Goal: Navigation & Orientation: Find specific page/section

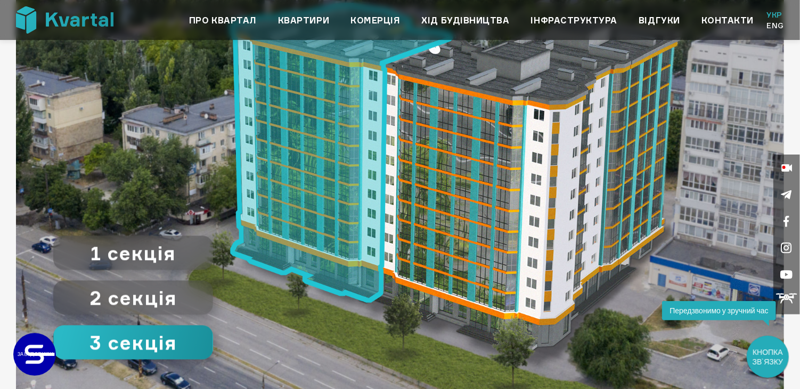
scroll to position [959, 0]
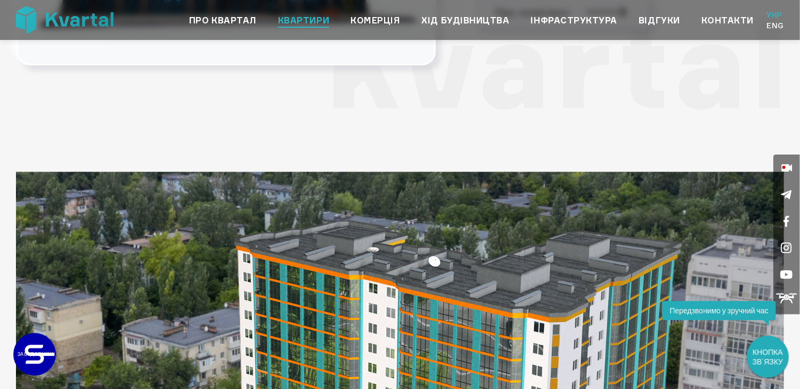
click at [302, 22] on link "Квартири" at bounding box center [303, 20] width 51 height 13
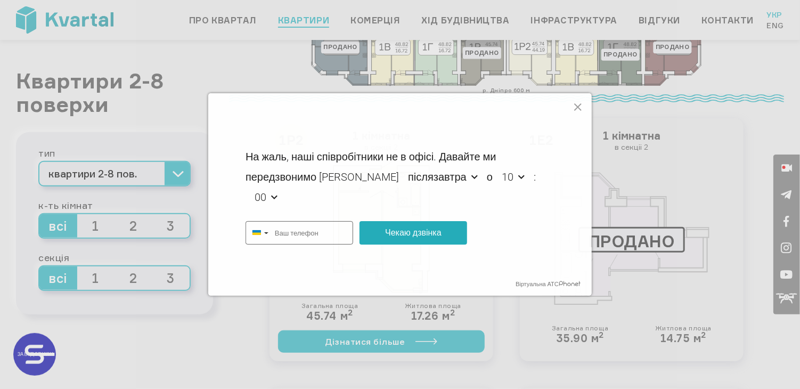
scroll to position [373, 0]
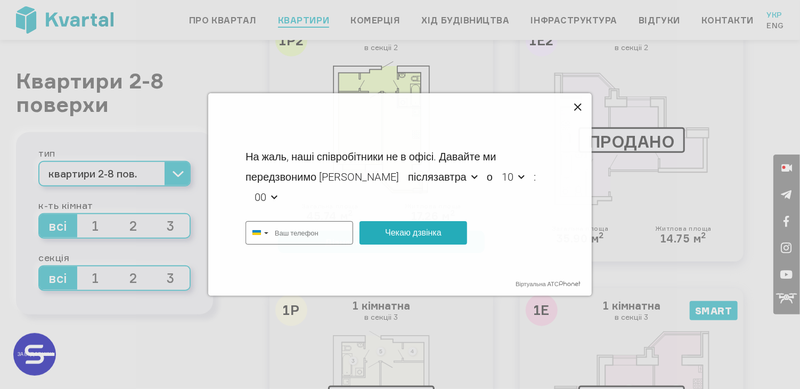
click at [581, 107] on icon at bounding box center [578, 107] width 13 height 13
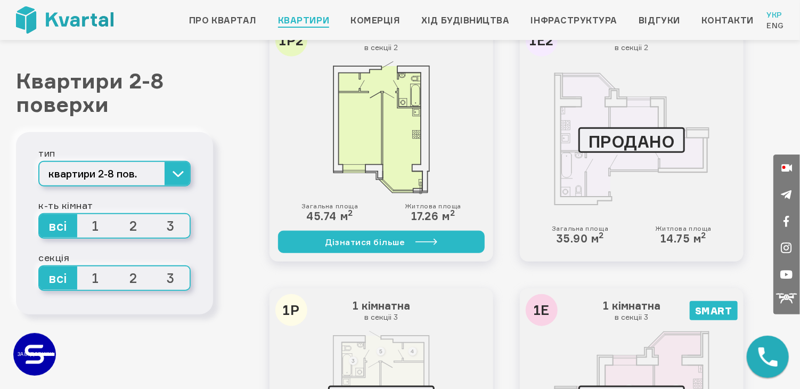
type input "+380"
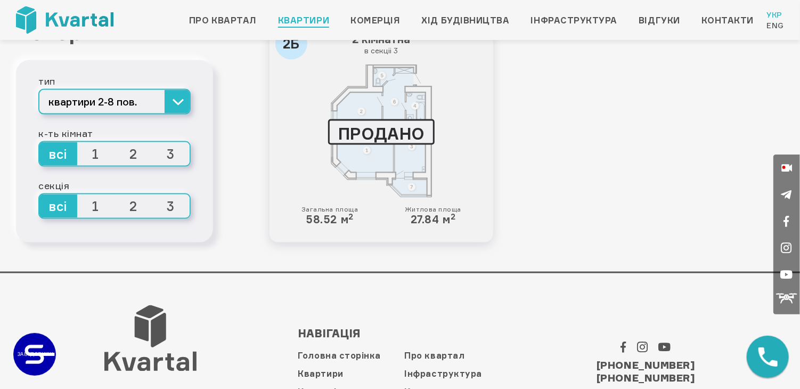
scroll to position [2757, 0]
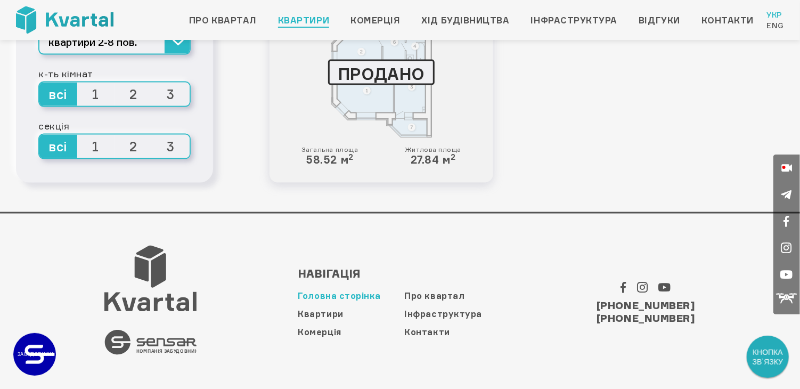
click at [328, 292] on link "Головна сторінка" at bounding box center [339, 296] width 83 height 11
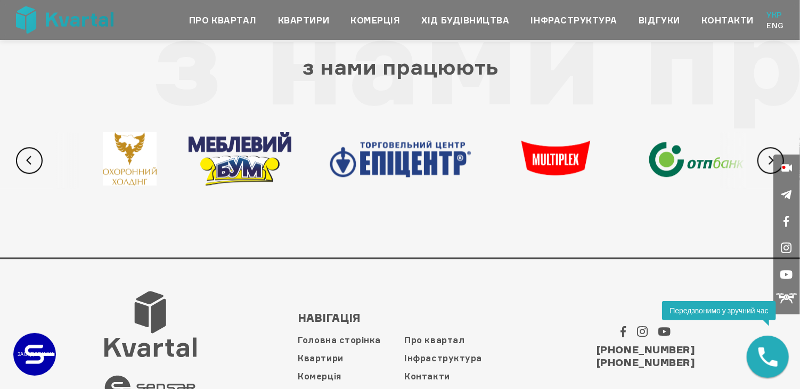
scroll to position [3365, 0]
